Goal: Task Accomplishment & Management: Use online tool/utility

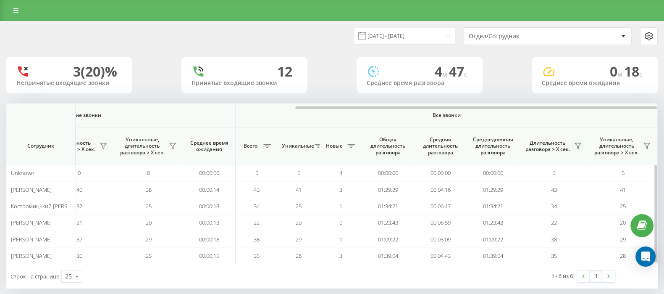
click at [576, 146] on icon at bounding box center [578, 145] width 7 height 7
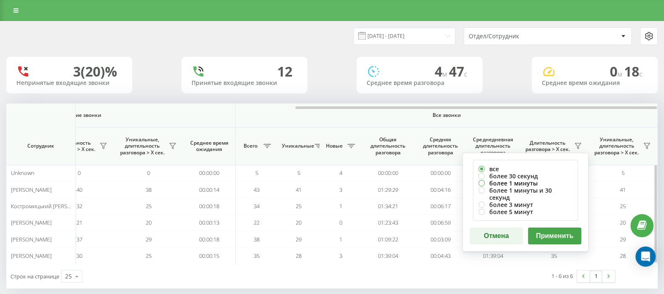
click at [483, 181] on label "более 1 минуты" at bounding box center [526, 182] width 94 height 7
radio input "true"
click at [559, 228] on button "Применить" at bounding box center [554, 235] width 53 height 17
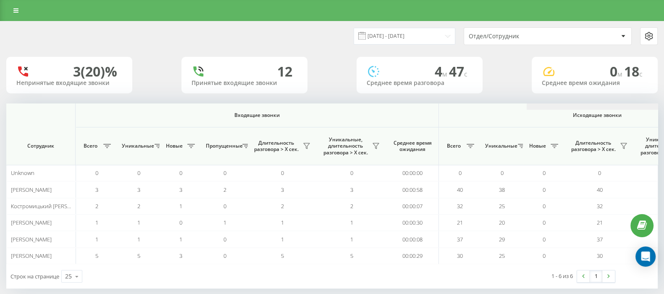
scroll to position [0, 521]
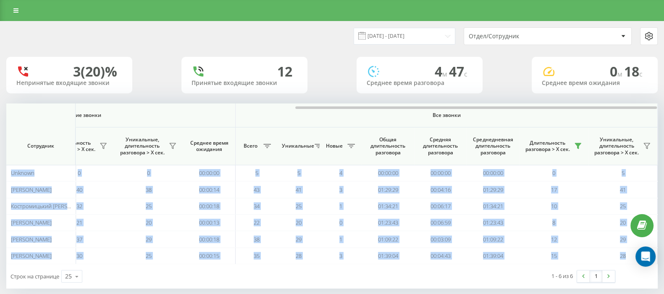
drag, startPoint x: 366, startPoint y: 109, endPoint x: 672, endPoint y: 126, distance: 306.8
click at [664, 126] on html "[DOMAIN_NAME] Дашборд Центр обращений Аналитика Ваши отчеты Отчет маркетолога О…" at bounding box center [332, 147] width 664 height 294
